Goal: Task Accomplishment & Management: Complete application form

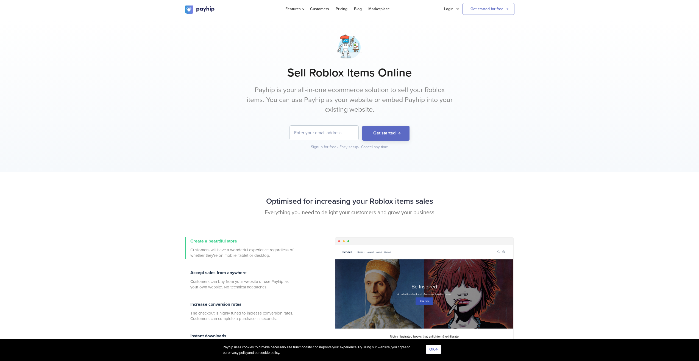
click at [327, 130] on input "email" at bounding box center [324, 133] width 69 height 14
click at [346, 74] on h1 "Sell Roblox Items Online" at bounding box center [350, 73] width 330 height 14
click at [196, 12] on img at bounding box center [200, 9] width 30 height 8
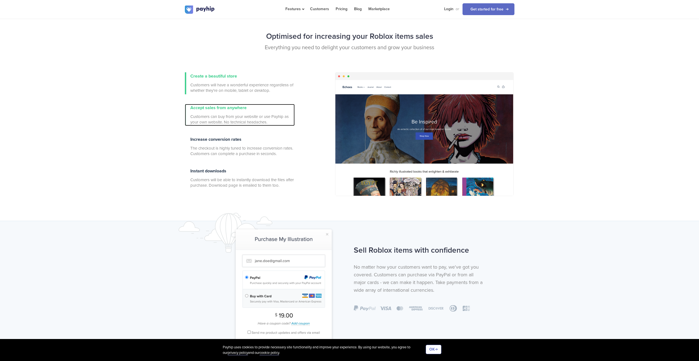
click at [259, 110] on div "Accept sales from anywhere Customers can buy from your website or use Payhip as…" at bounding box center [242, 115] width 104 height 22
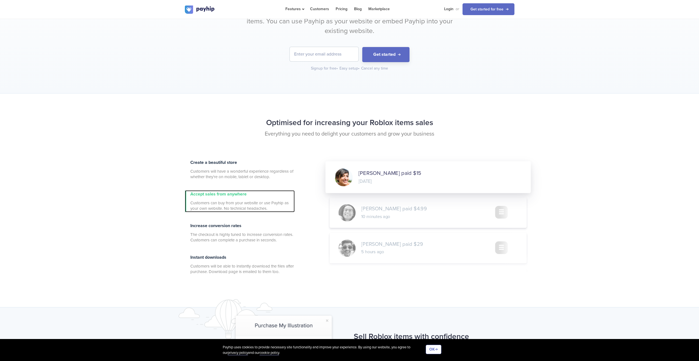
scroll to position [0, 0]
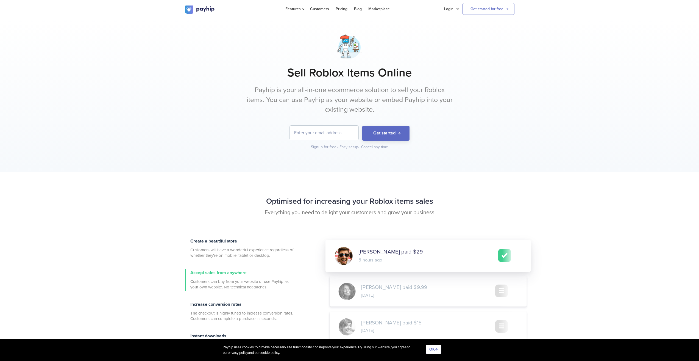
click at [345, 132] on input "email" at bounding box center [324, 133] width 69 height 14
click at [284, 140] on form "Get started" at bounding box center [350, 133] width 330 height 15
click at [322, 138] on input "email" at bounding box center [324, 133] width 69 height 14
type input "maasshadow@gmail.com"
click at [406, 131] on button "Get started" at bounding box center [385, 133] width 47 height 15
